Goal: Transaction & Acquisition: Purchase product/service

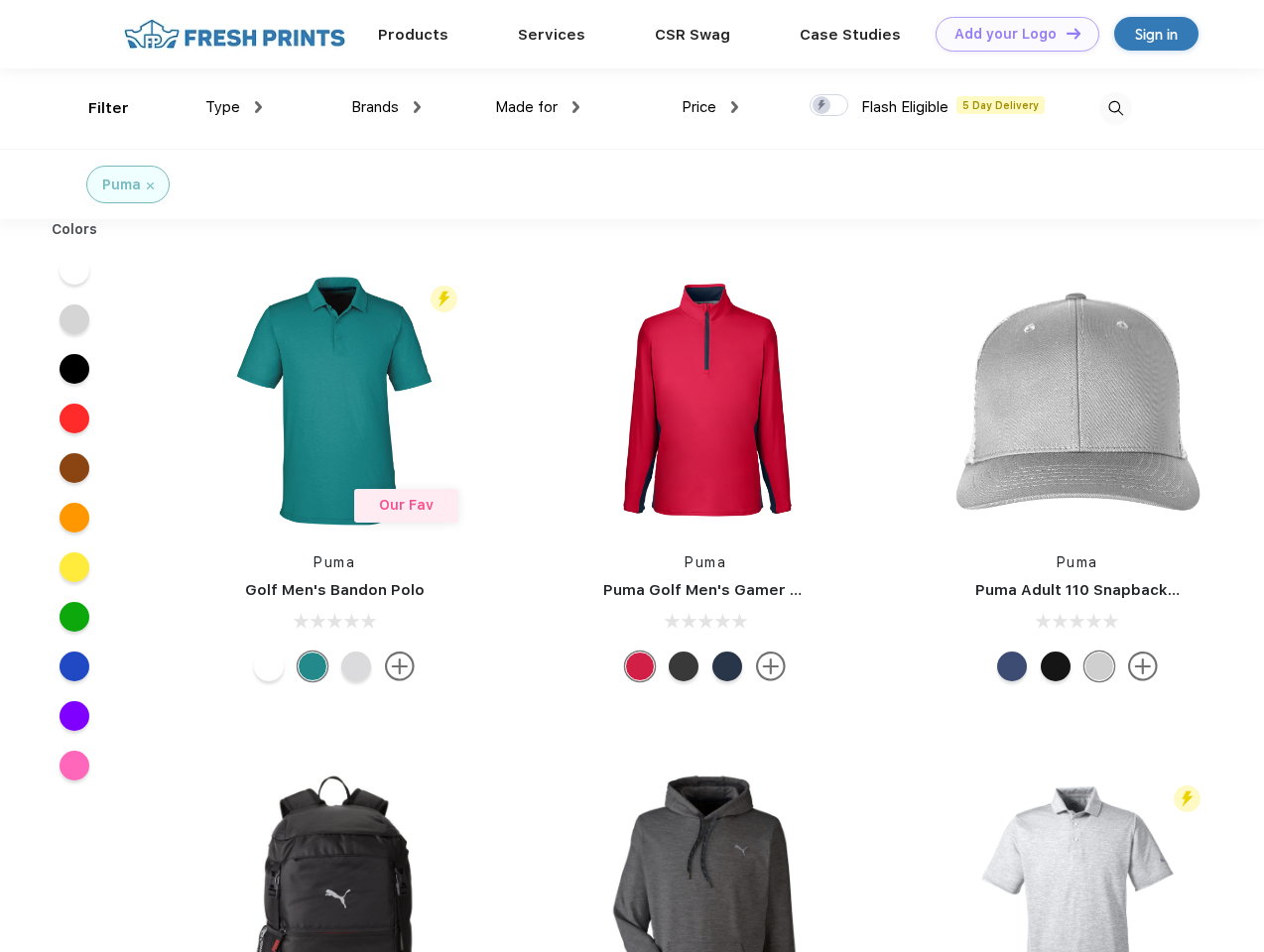
scroll to position [1, 0]
click at [1010, 34] on link "Add your Logo Design Tool" at bounding box center [1017, 34] width 163 height 35
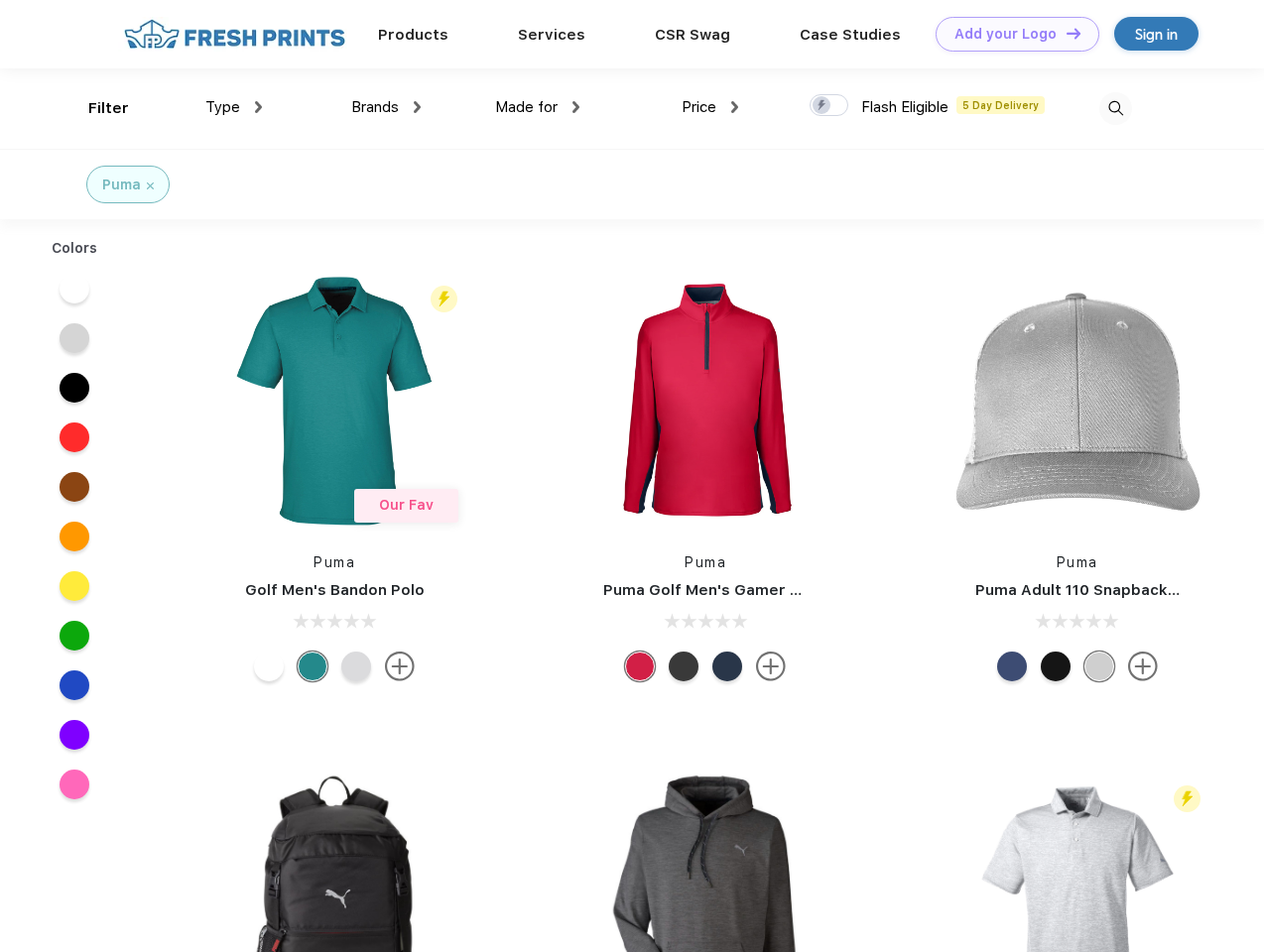
click at [0, 0] on div "Design Tool" at bounding box center [0, 0] width 0 height 0
click at [1065, 33] on link "Add your Logo Design Tool" at bounding box center [1017, 34] width 163 height 35
click at [96, 109] on div "Filter" at bounding box center [109, 109] width 41 height 23
click at [234, 108] on span "Type" at bounding box center [222, 108] width 35 height 18
click at [385, 108] on span "Brands" at bounding box center [376, 108] width 48 height 18
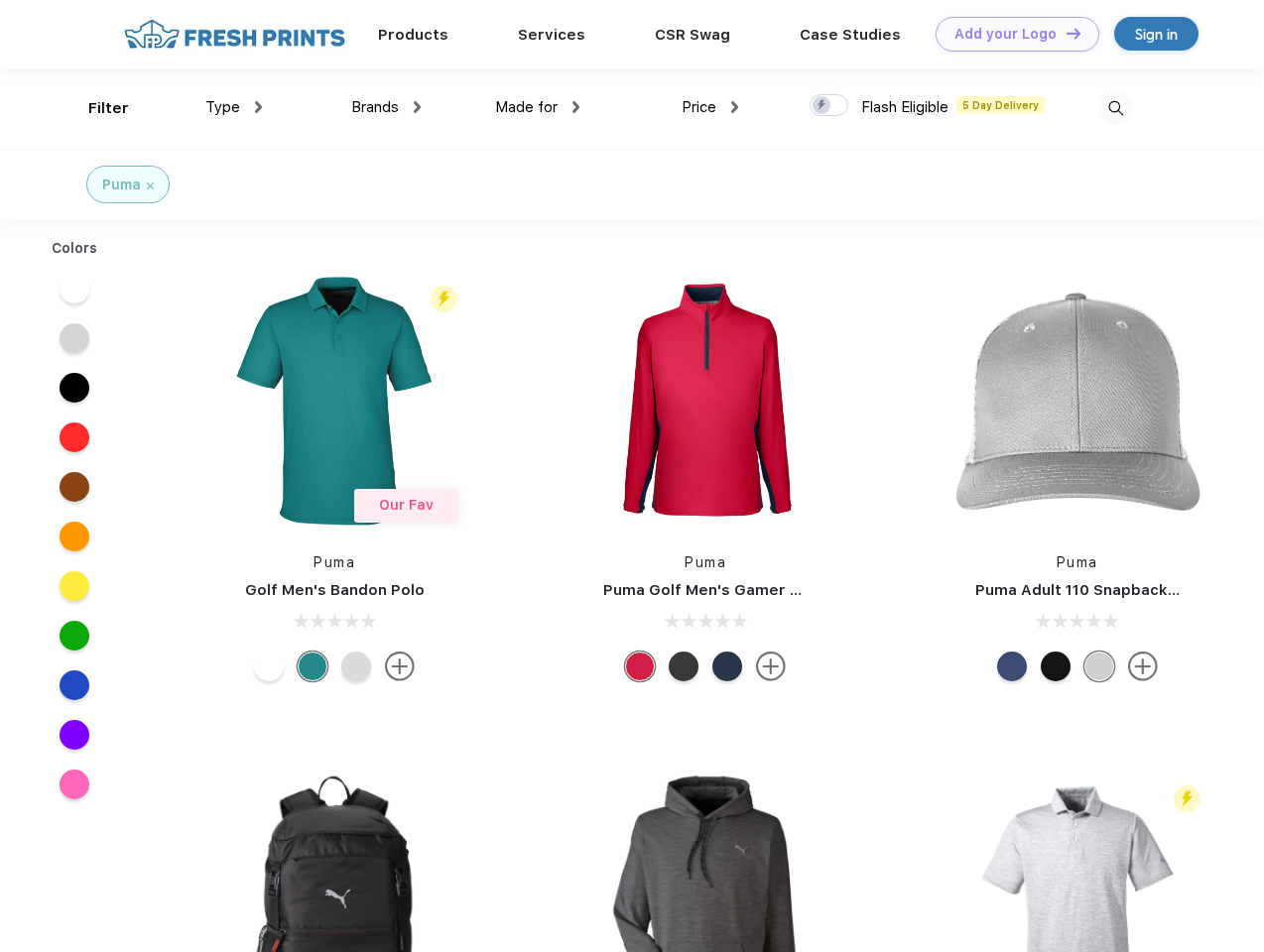
click at [538, 108] on span "Made for" at bounding box center [526, 108] width 63 height 18
click at [710, 108] on span "Price" at bounding box center [698, 108] width 35 height 18
click at [830, 107] on div at bounding box center [829, 106] width 39 height 22
click at [823, 107] on input "checkbox" at bounding box center [816, 100] width 13 height 13
click at [1115, 109] on img at bounding box center [1115, 109] width 33 height 33
